Goal: Task Accomplishment & Management: Manage account settings

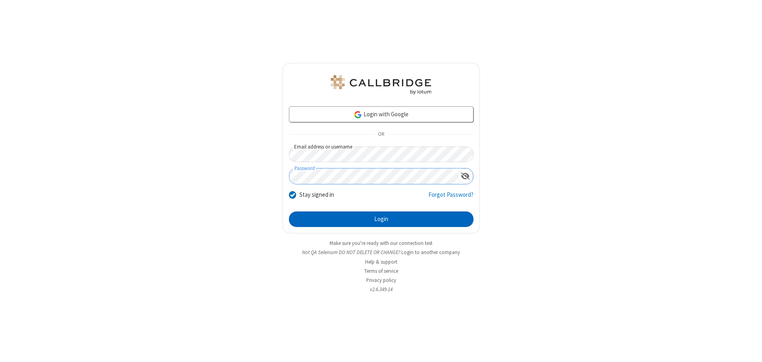
click at [381, 219] on button "Login" at bounding box center [381, 220] width 184 height 16
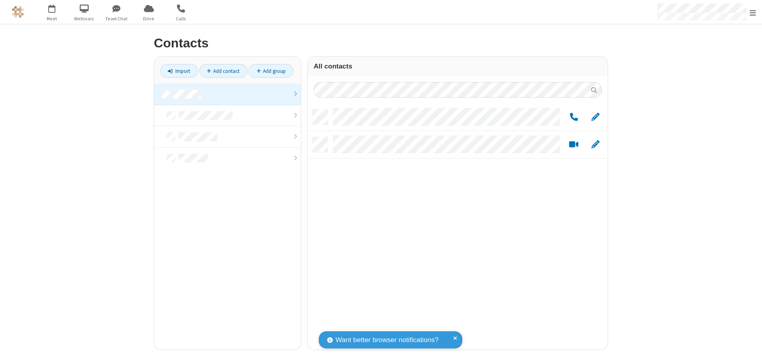
scroll to position [240, 294]
click at [227, 94] on link at bounding box center [227, 95] width 147 height 22
click at [595, 117] on span "Edit" at bounding box center [595, 117] width 8 height 10
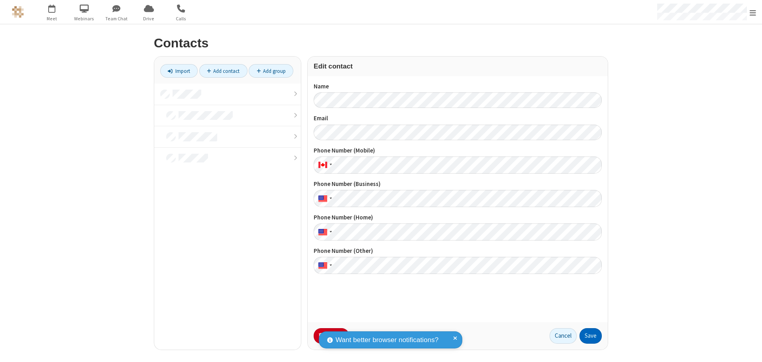
click at [590, 336] on button "Save" at bounding box center [590, 336] width 22 height 16
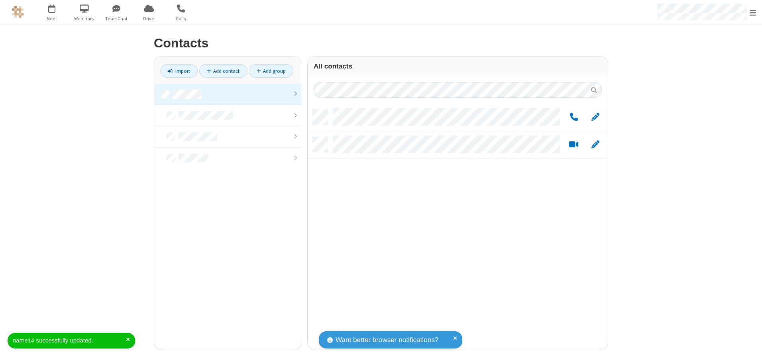
scroll to position [240, 294]
